Goal: Task Accomplishment & Management: Manage account settings

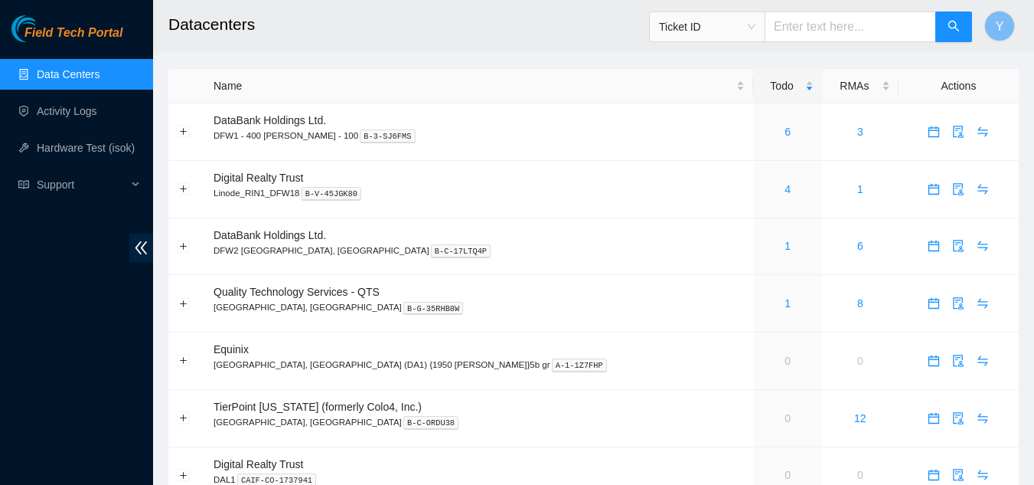
click at [64, 70] on link "Data Centers" at bounding box center [68, 74] width 63 height 12
click at [67, 74] on link "Data Centers" at bounding box center [68, 74] width 63 height 12
click at [1001, 27] on span "Y" at bounding box center [1000, 26] width 8 height 19
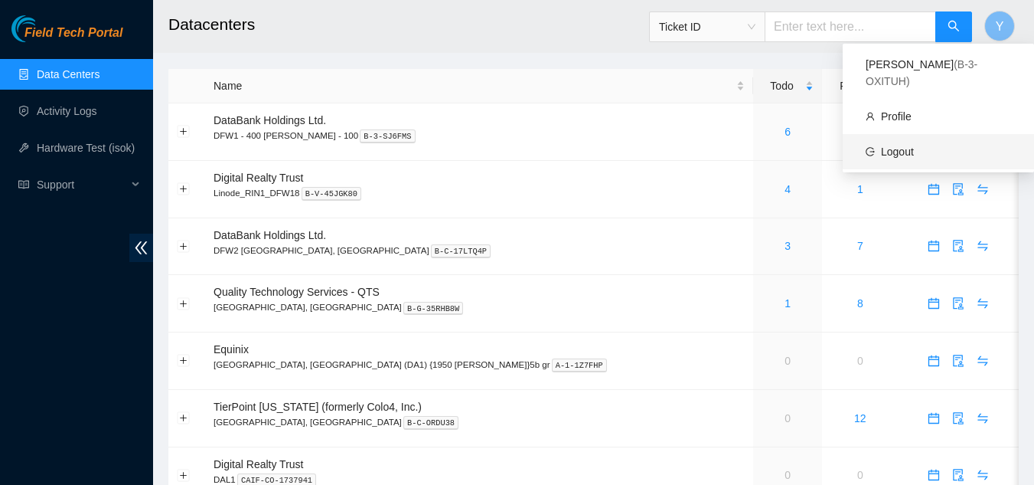
click at [906, 145] on link "Logout" at bounding box center [897, 151] width 33 height 12
